Goal: Task Accomplishment & Management: Use online tool/utility

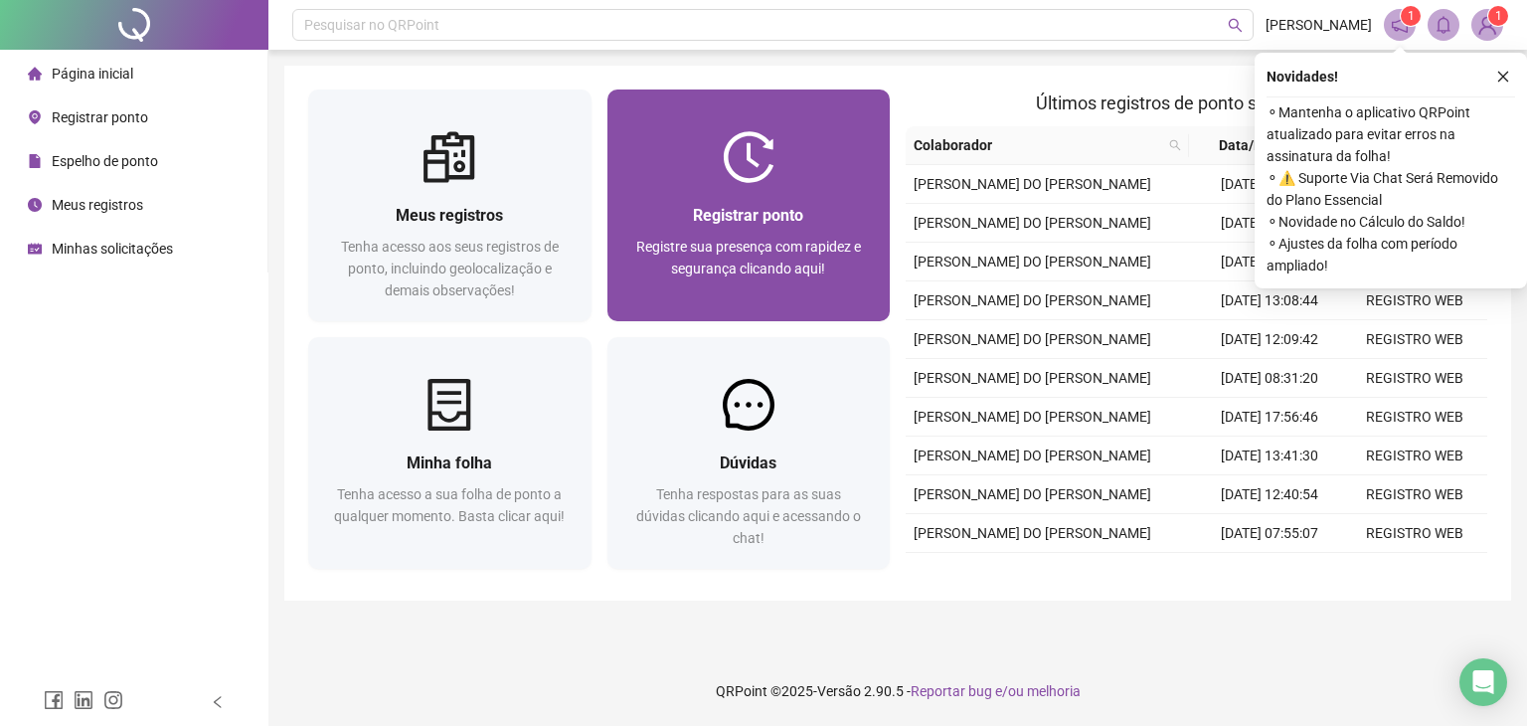
click at [764, 199] on div "Registrar ponto Registre sua presença com rapidez e segurança clicando aqui!" at bounding box center [749, 252] width 283 height 138
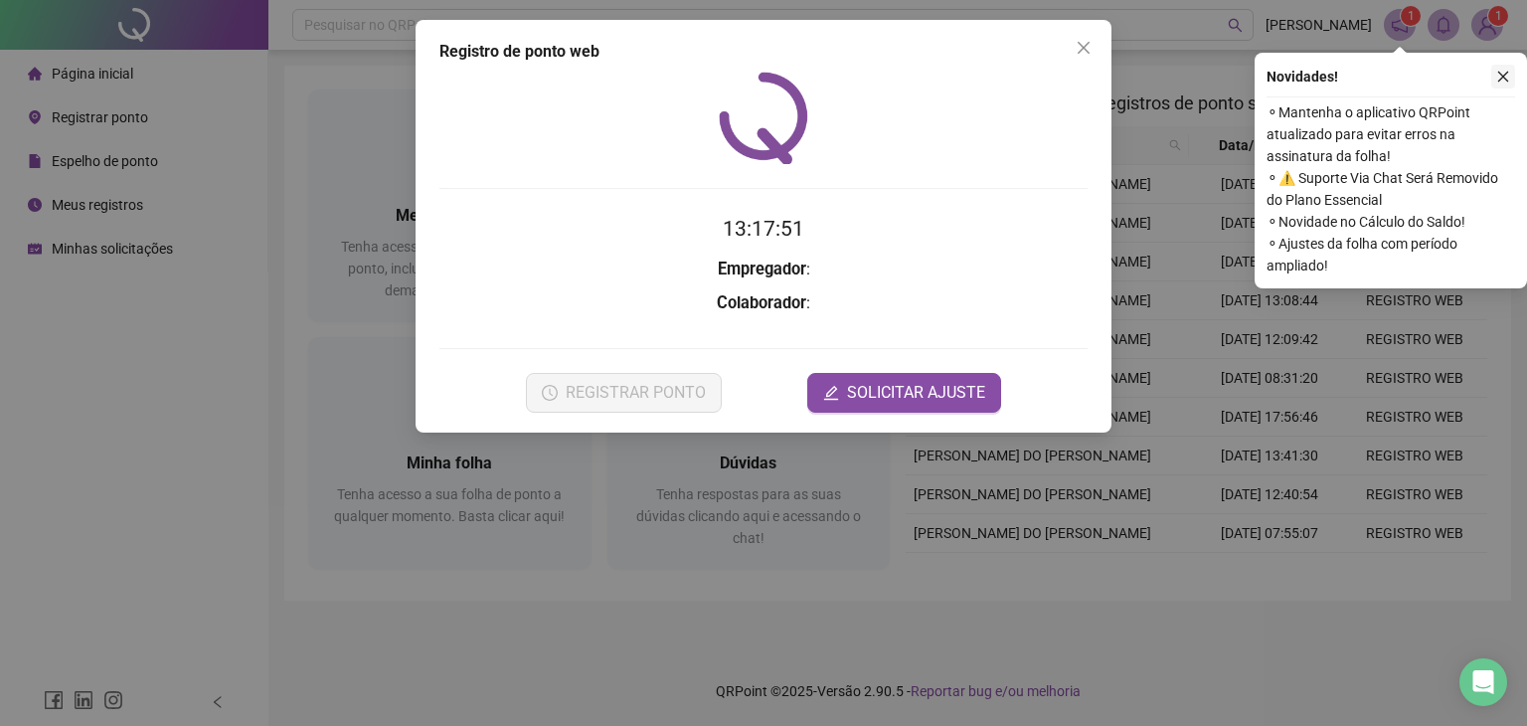
click at [1510, 79] on button "button" at bounding box center [1504, 77] width 24 height 24
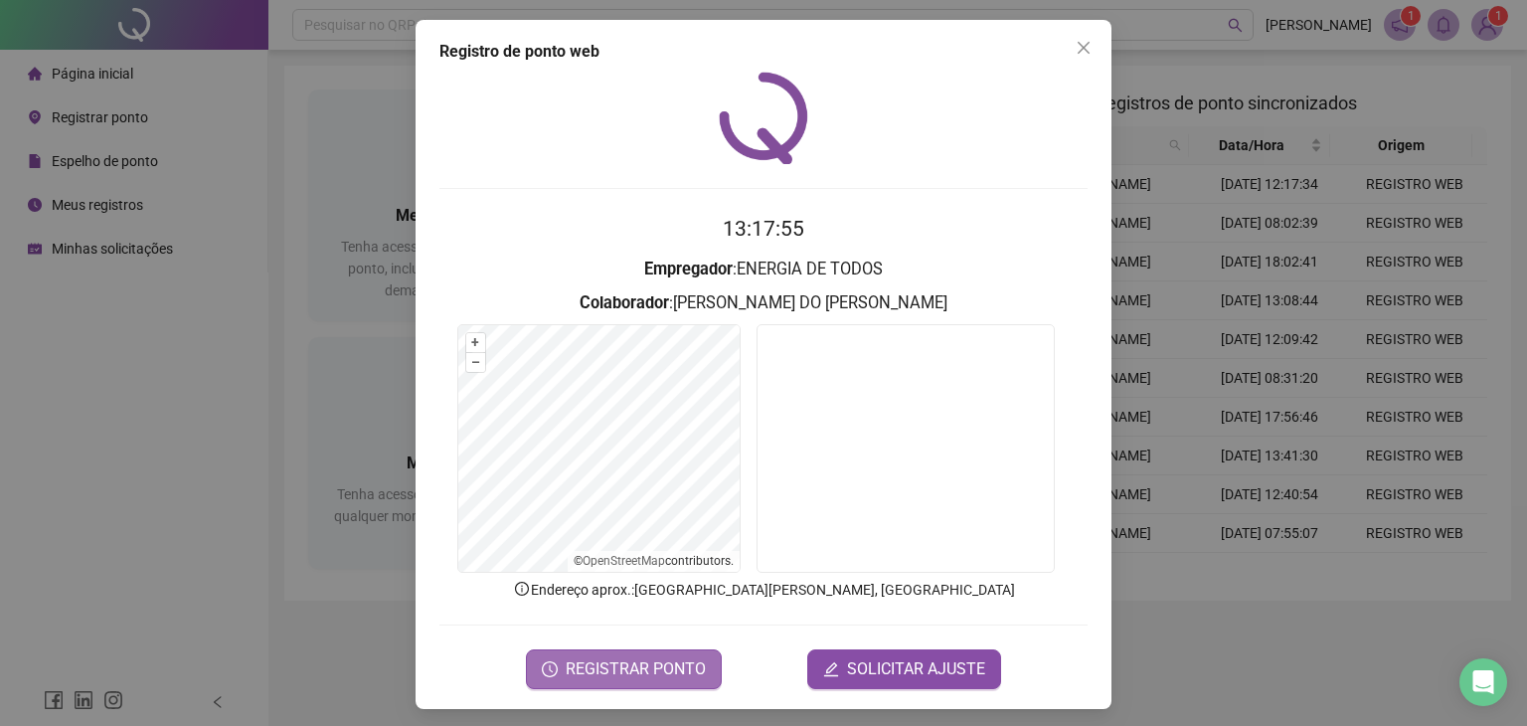
click at [659, 658] on span "REGISTRAR PONTO" at bounding box center [636, 669] width 140 height 24
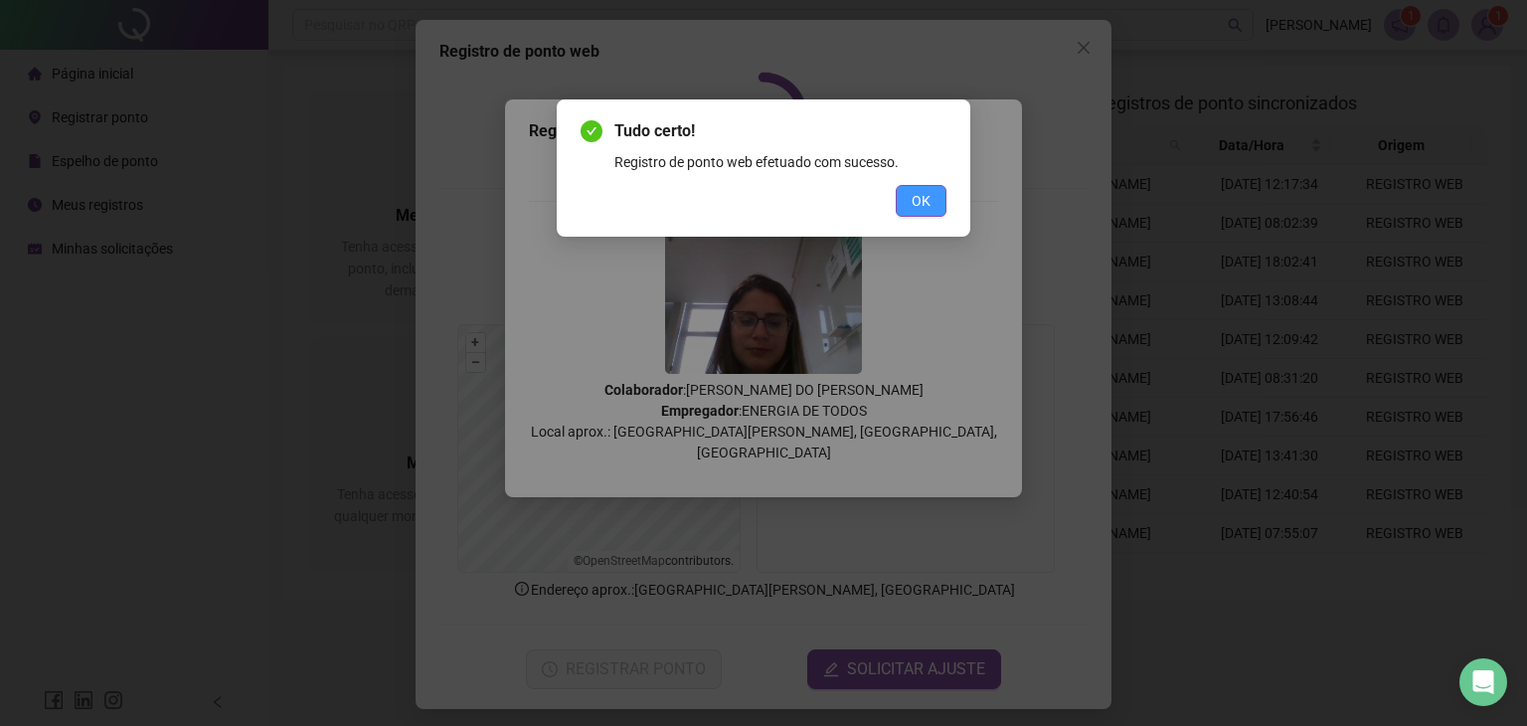
click at [907, 188] on button "OK" at bounding box center [921, 201] width 51 height 32
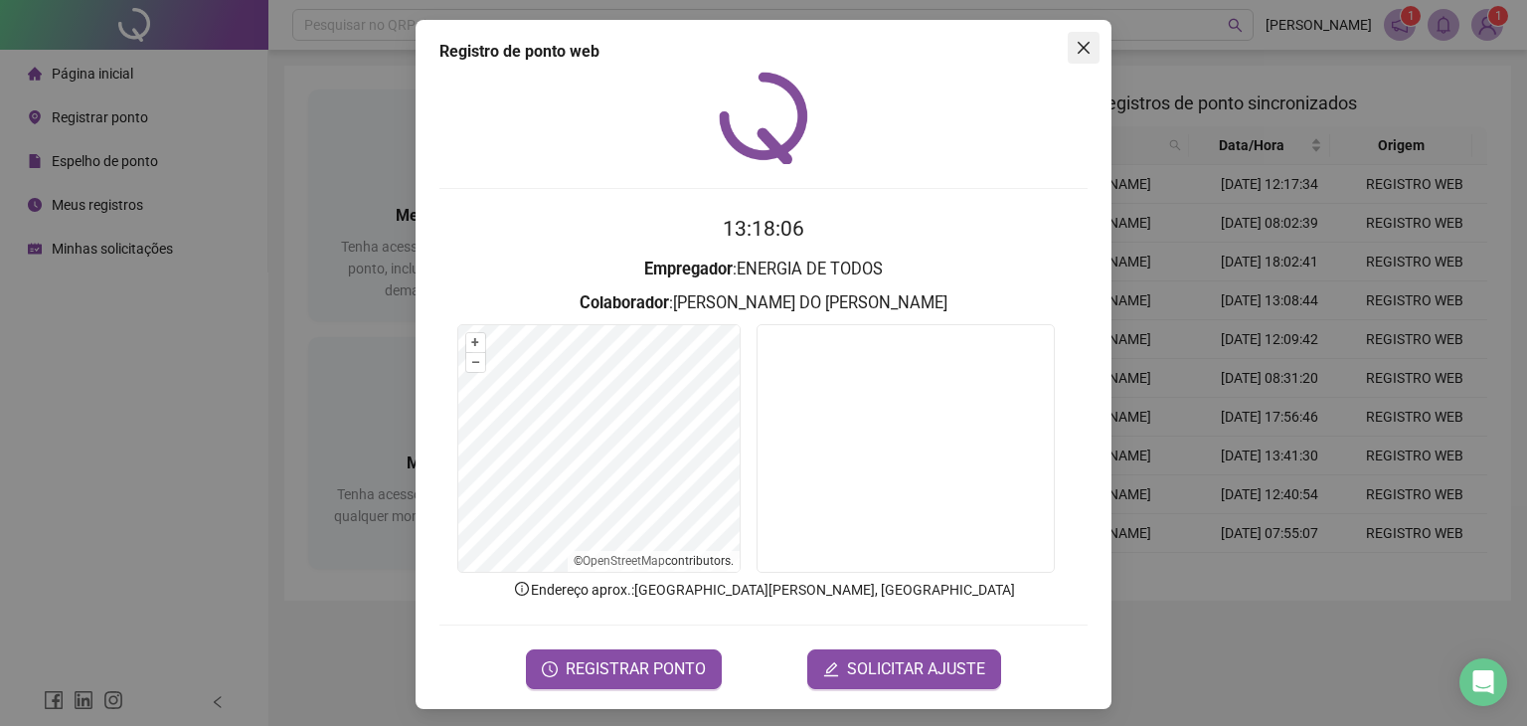
click at [1076, 48] on icon "close" at bounding box center [1084, 48] width 16 height 16
